Goal: Task Accomplishment & Management: Manage account settings

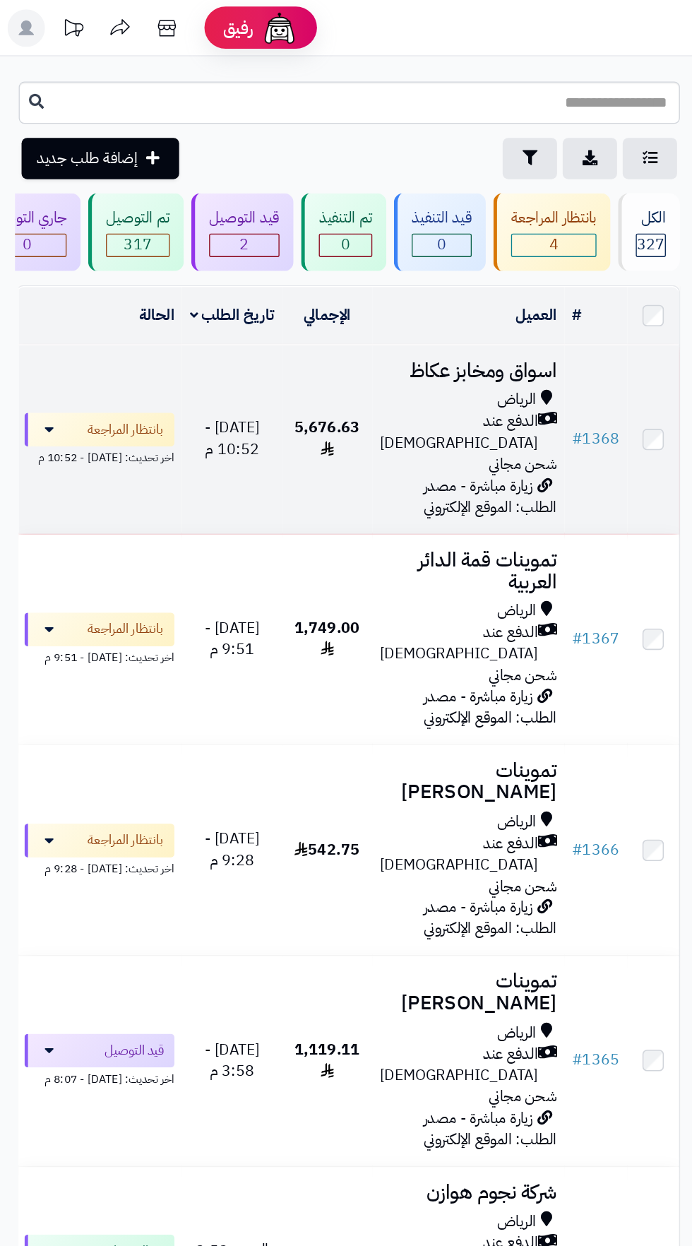
click at [328, 358] on span "زيارة مباشرة - مصدر الطلب: الموقع الإلكتروني" at bounding box center [369, 374] width 100 height 33
click at [338, 358] on span "زيارة مباشرة - مصدر الطلب: الموقع الإلكتروني" at bounding box center [369, 374] width 100 height 33
click at [342, 358] on span "زيارة مباشرة - مصدر الطلب: الموقع الإلكتروني" at bounding box center [369, 374] width 100 height 33
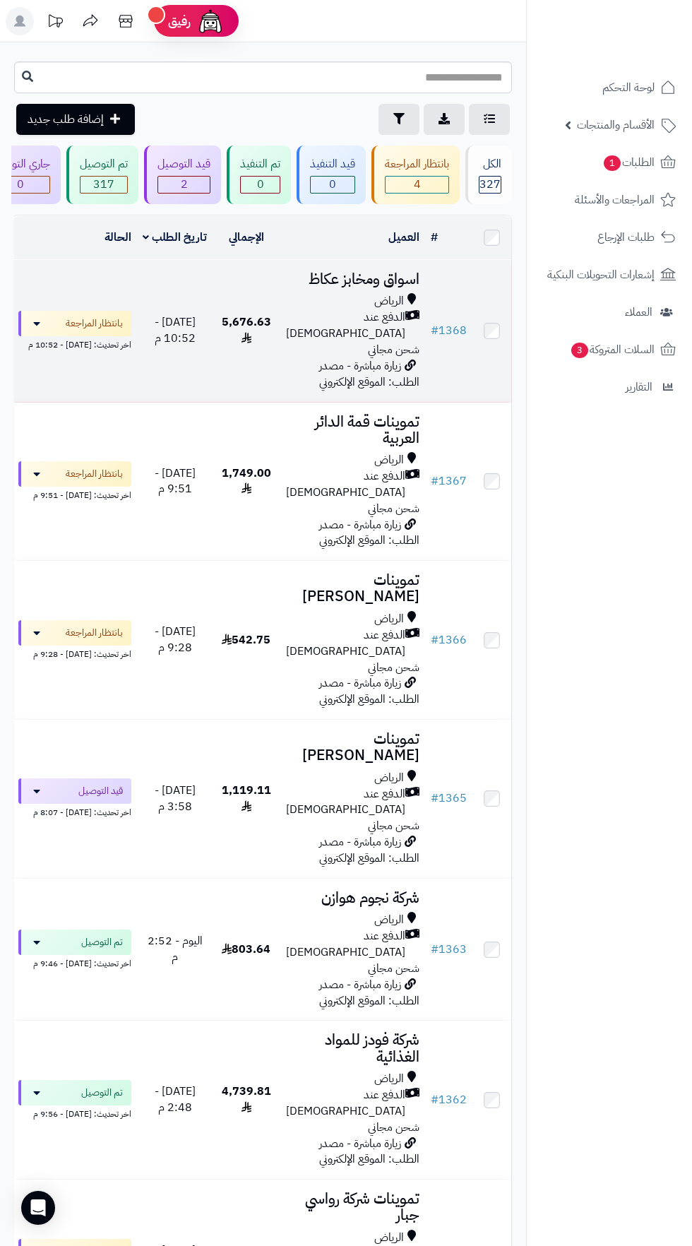
click at [331, 315] on span "الدفع عند [DEMOGRAPHIC_DATA]" at bounding box center [345, 326] width 119 height 33
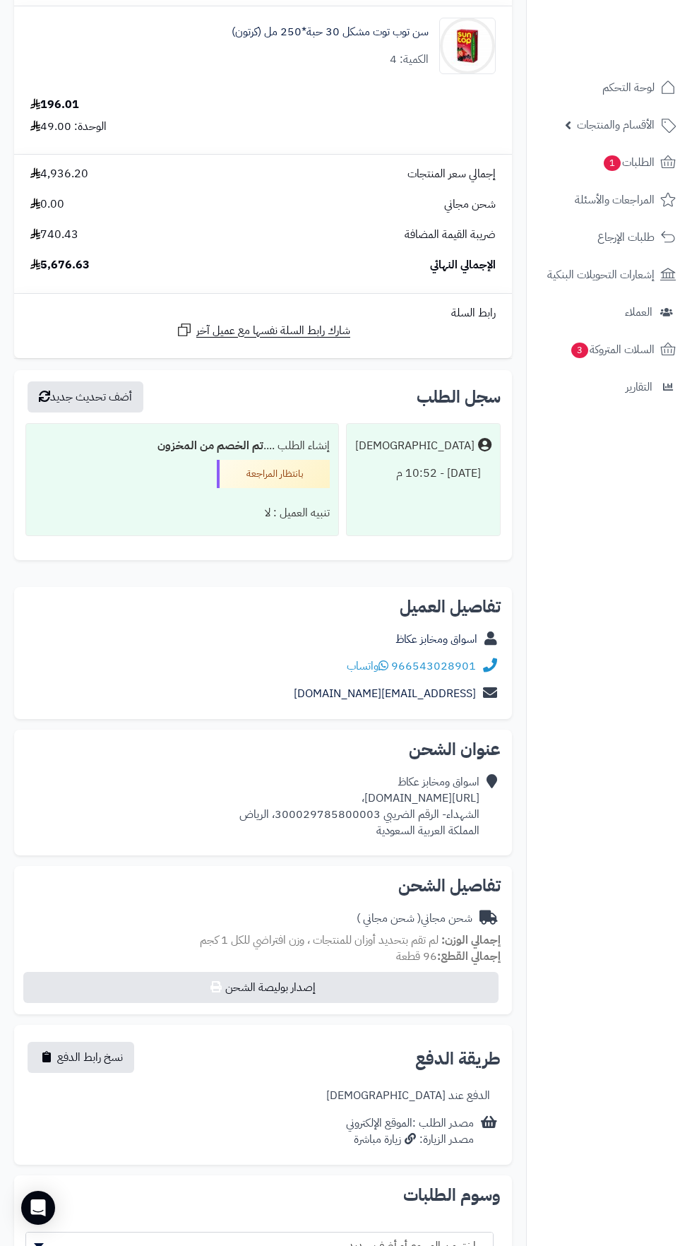
scroll to position [5014, 0]
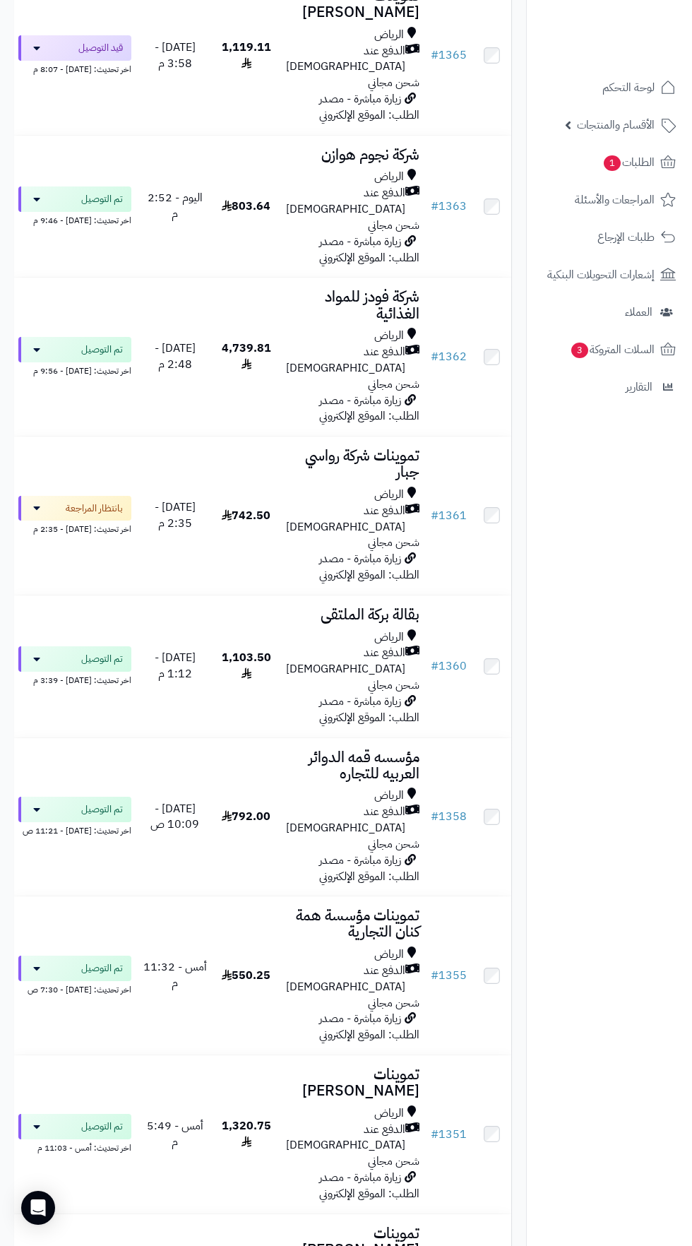
scroll to position [745, 0]
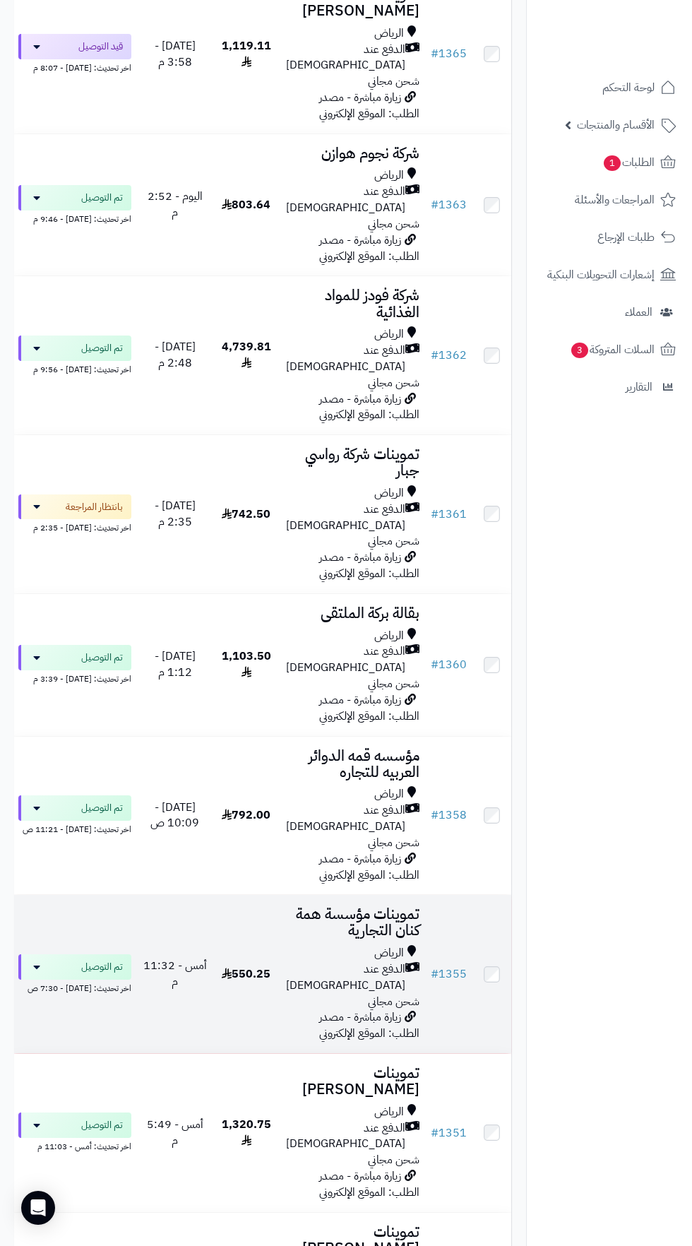
click at [307, 945] on div "الرياض" at bounding box center [353, 953] width 134 height 16
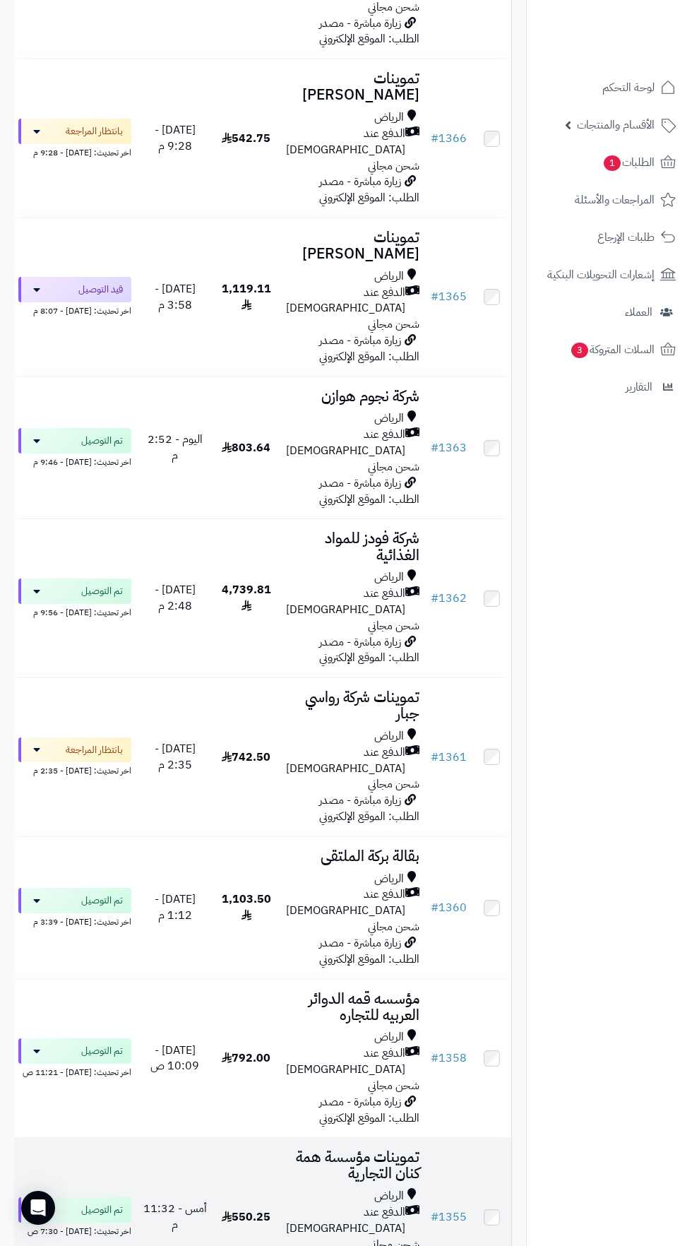
scroll to position [468, 0]
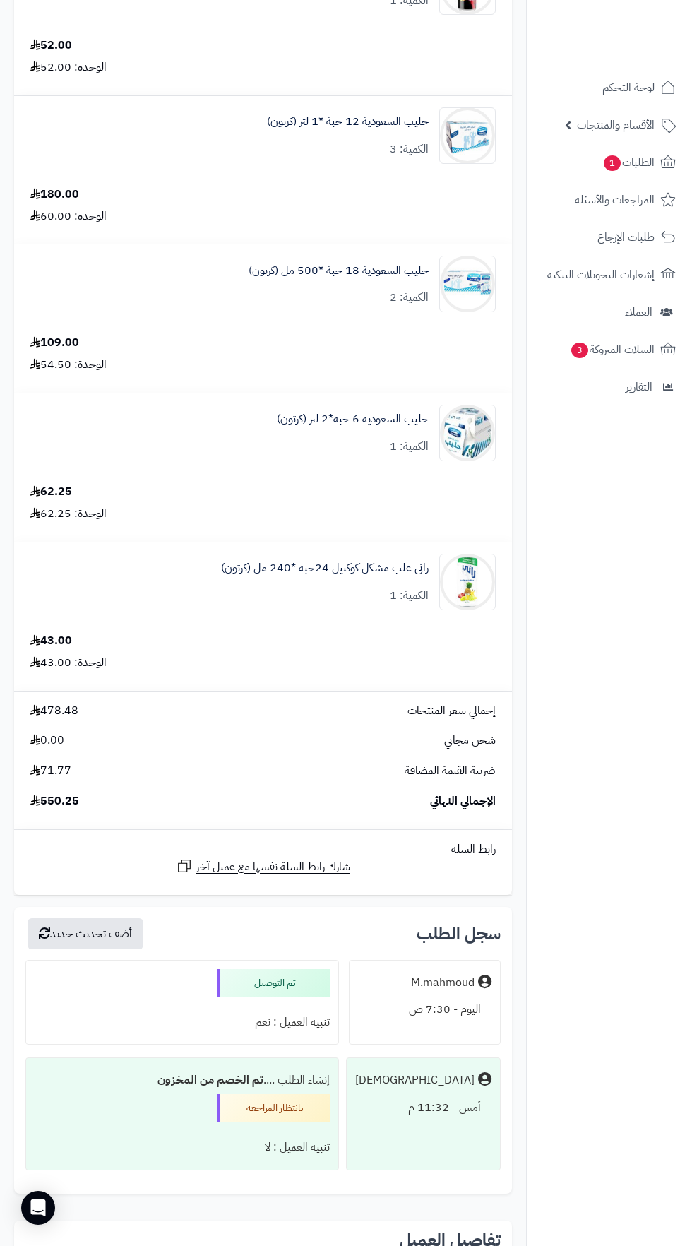
scroll to position [570, 0]
